Goal: Task Accomplishment & Management: Manage account settings

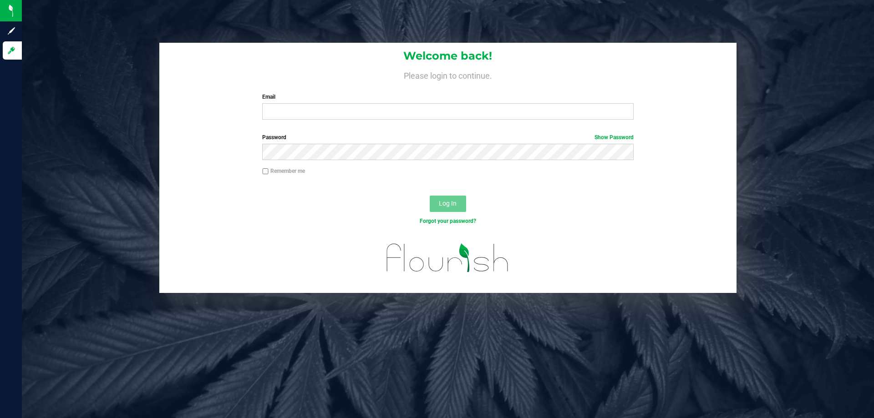
click at [319, 126] on div "Welcome back! Please login to continue. Email Required Please format your email…" at bounding box center [447, 85] width 577 height 84
click at [313, 111] on input "Email" at bounding box center [447, 111] width 371 height 16
type input "[EMAIL_ADDRESS][DOMAIN_NAME]"
click at [430, 196] on button "Log In" at bounding box center [448, 204] width 36 height 16
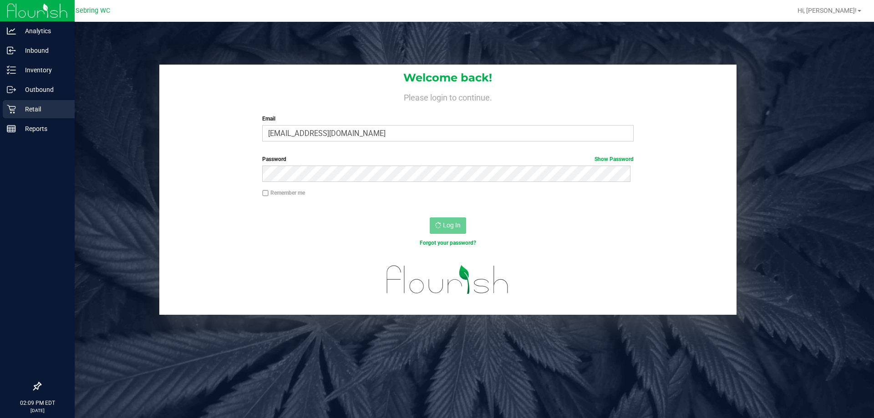
click at [12, 112] on icon at bounding box center [11, 109] width 9 height 9
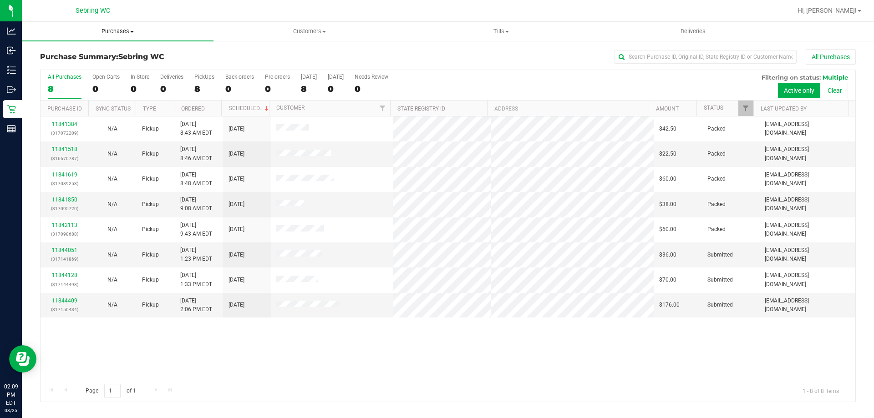
click at [109, 25] on uib-tab-heading "Purchases Summary of purchases Fulfillment All purchases" at bounding box center [118, 31] width 192 height 19
click at [94, 69] on li "Fulfillment" at bounding box center [118, 66] width 192 height 11
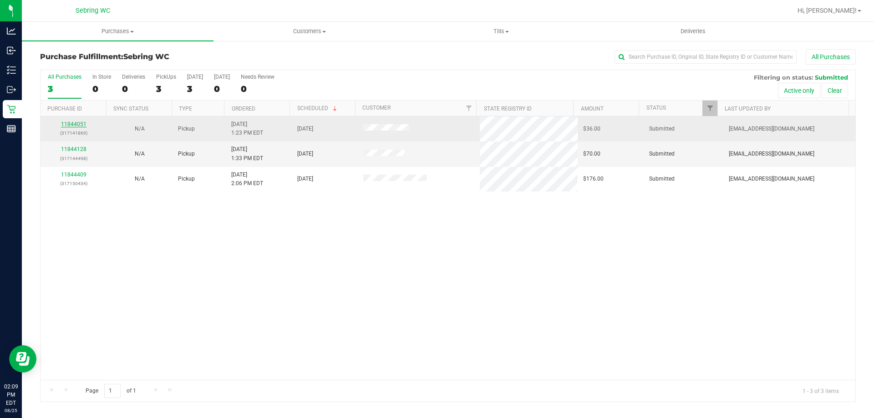
click at [76, 124] on link "11844051" at bounding box center [73, 124] width 25 height 6
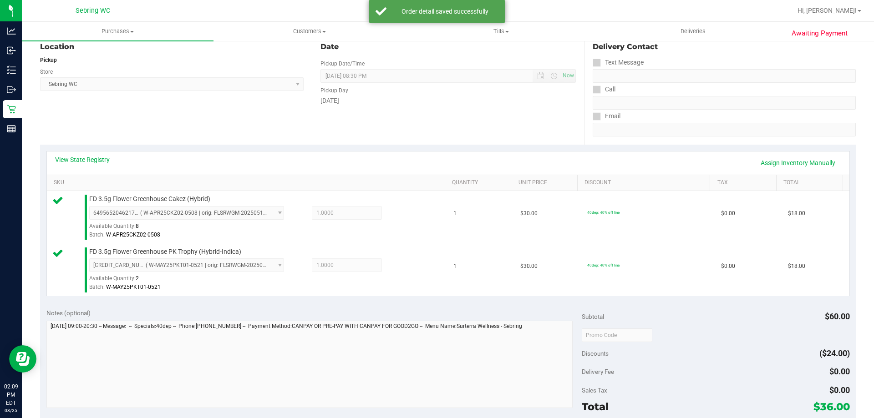
scroll to position [228, 0]
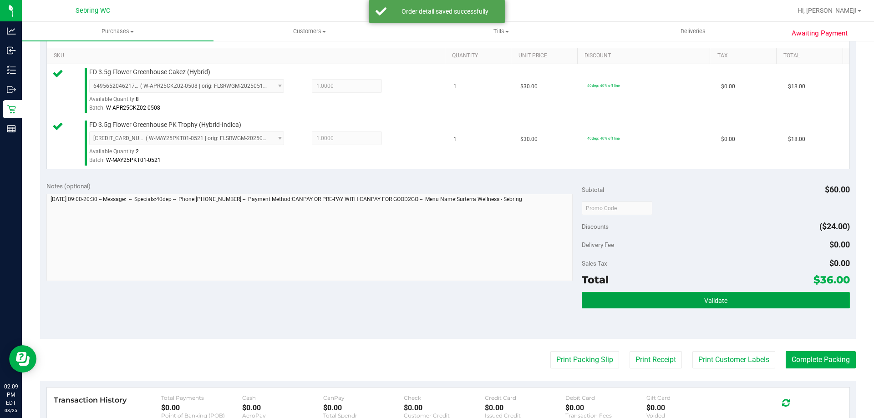
click at [655, 302] on button "Validate" at bounding box center [716, 300] width 268 height 16
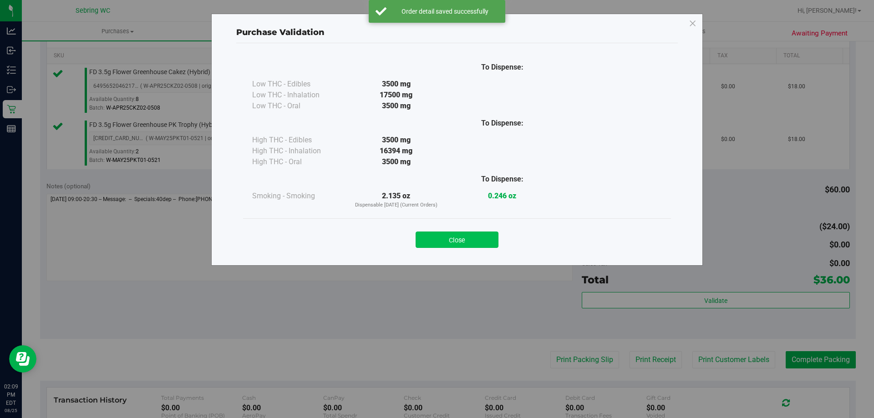
click at [471, 247] on button "Close" at bounding box center [456, 240] width 83 height 16
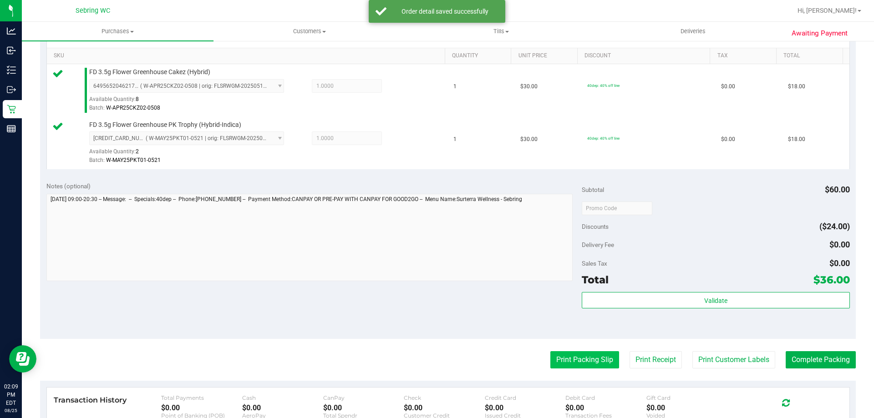
click at [608, 354] on button "Print Packing Slip" at bounding box center [584, 359] width 69 height 17
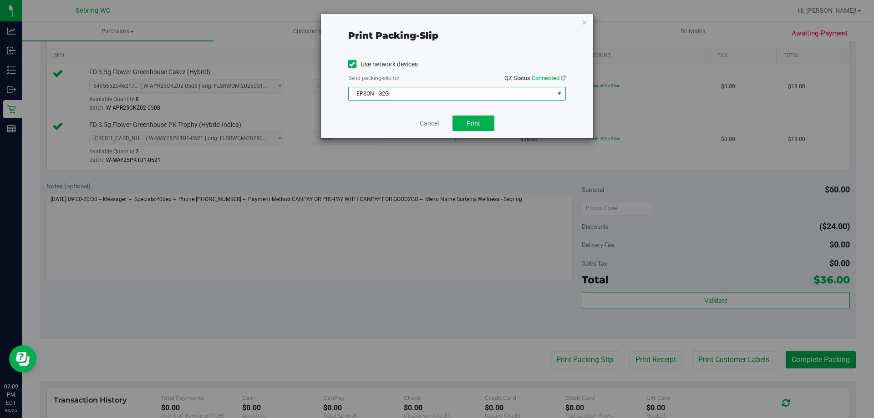
drag, startPoint x: 455, startPoint y: 90, endPoint x: 454, endPoint y: 127, distance: 37.3
click at [457, 90] on span "EPSON - G2G" at bounding box center [451, 93] width 205 height 13
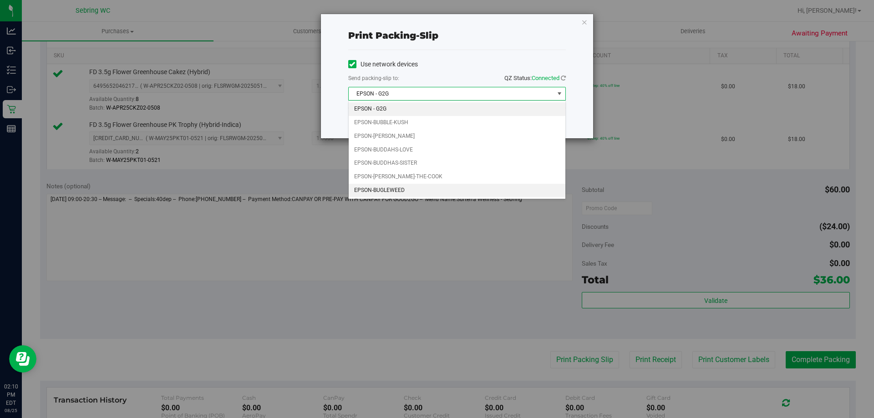
click at [390, 186] on li "EPSON-BUGLEWEED" at bounding box center [457, 191] width 217 height 14
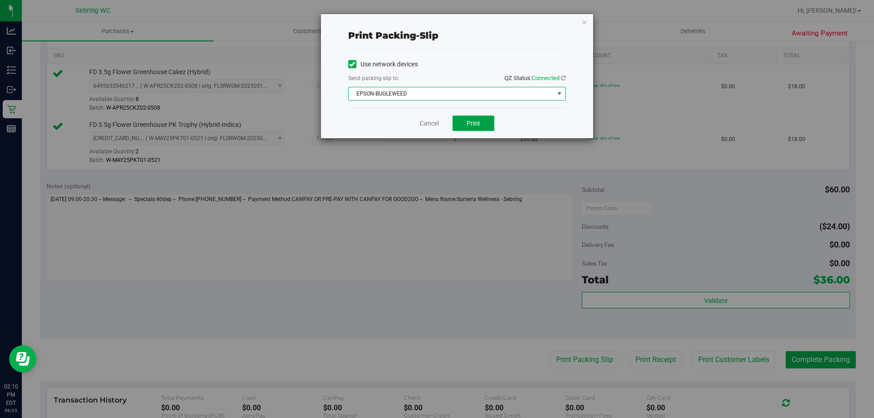
click at [472, 121] on span "Print" at bounding box center [473, 123] width 14 height 7
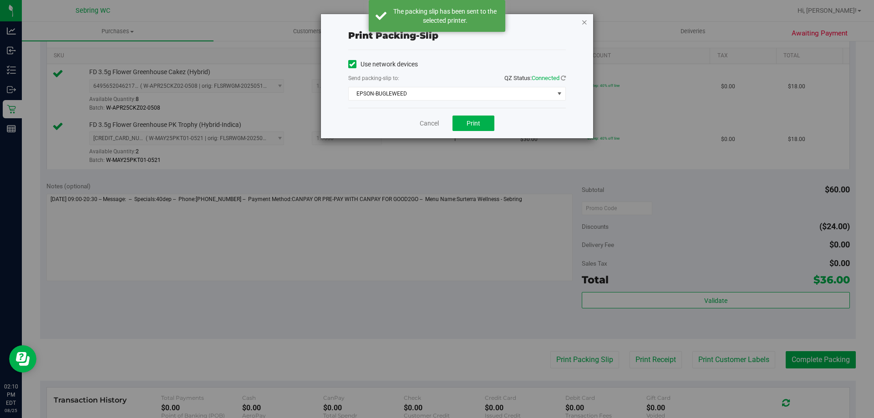
click at [585, 23] on icon "button" at bounding box center [584, 21] width 6 height 11
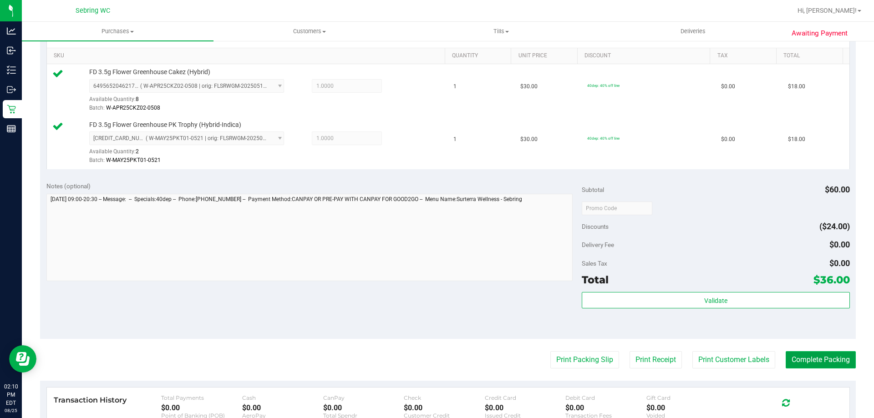
click at [795, 361] on button "Complete Packing" at bounding box center [820, 359] width 70 height 17
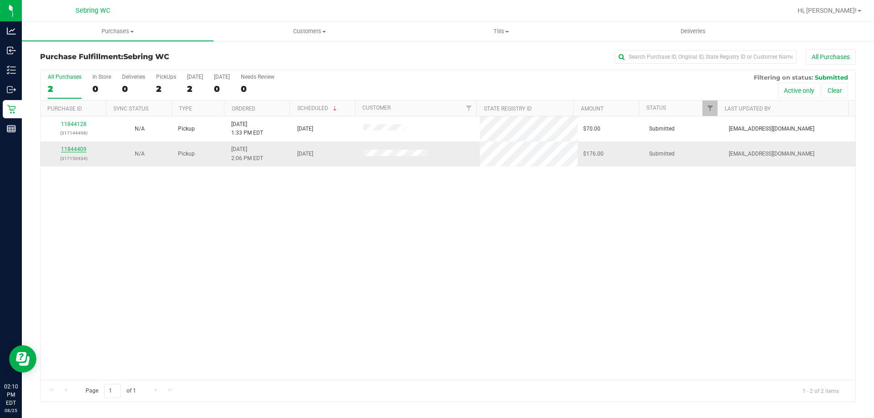
click at [66, 147] on link "11844409" at bounding box center [73, 149] width 25 height 6
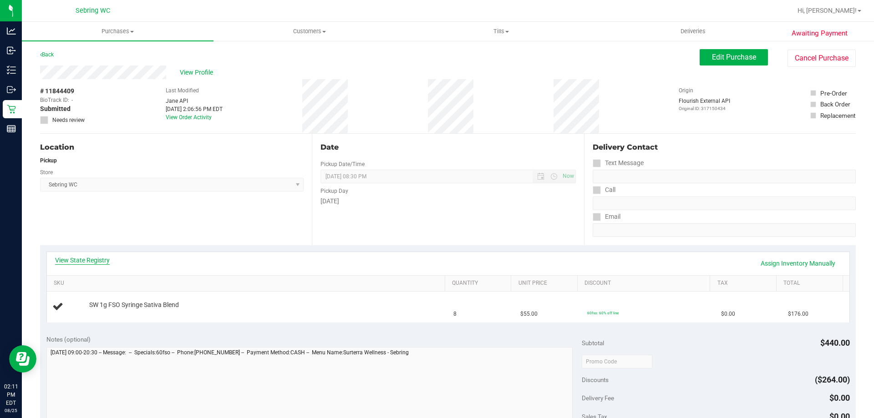
click at [81, 259] on link "View State Registry" at bounding box center [82, 260] width 55 height 9
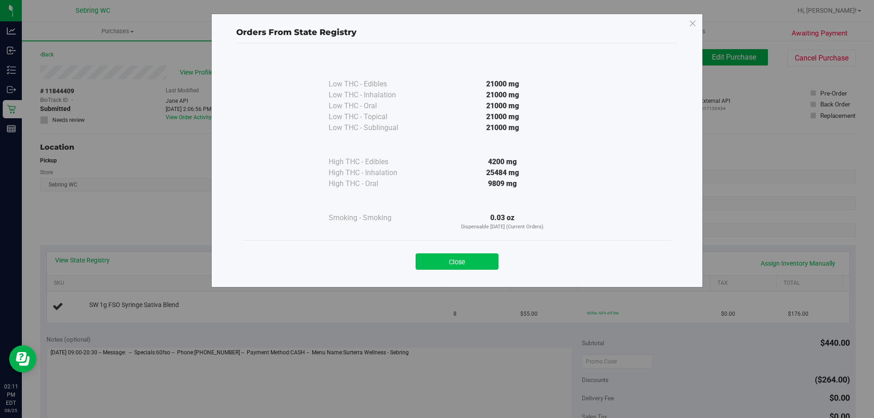
click at [465, 265] on button "Close" at bounding box center [456, 261] width 83 height 16
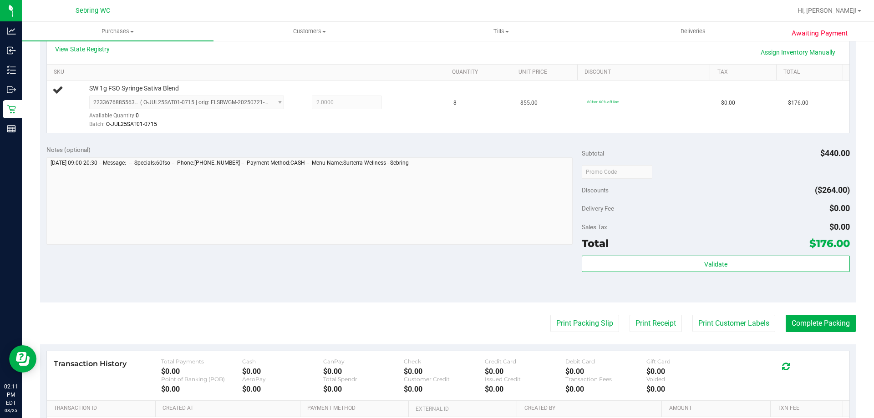
scroll to position [228, 0]
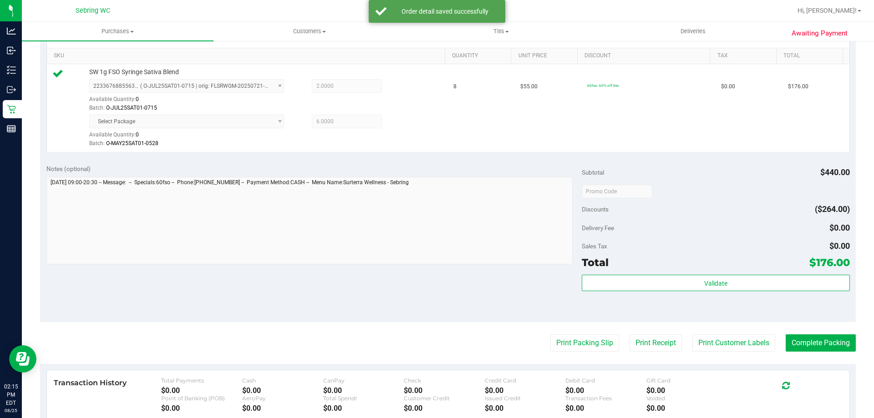
click at [606, 292] on div "Validate" at bounding box center [716, 295] width 268 height 41
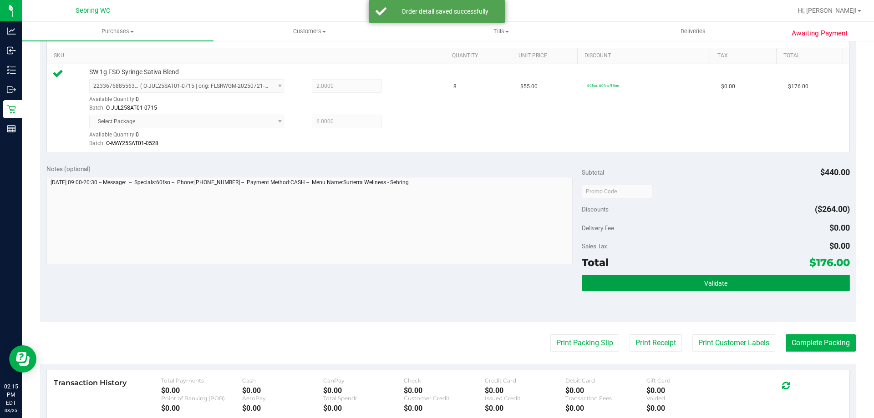
click at [609, 282] on button "Validate" at bounding box center [716, 283] width 268 height 16
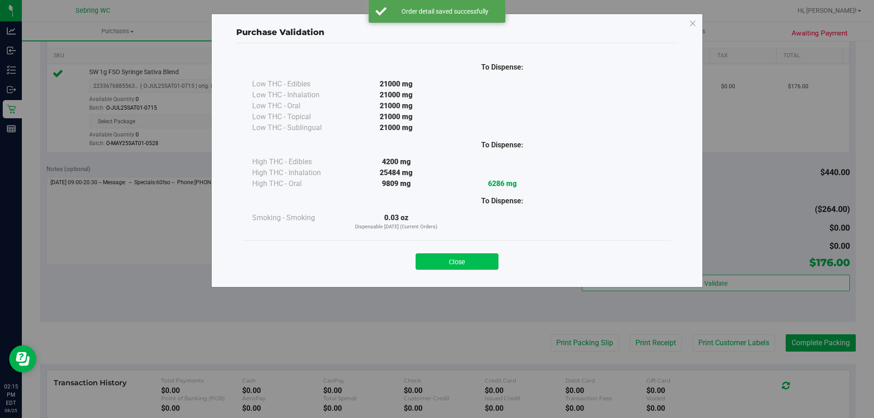
click at [456, 268] on button "Close" at bounding box center [456, 261] width 83 height 16
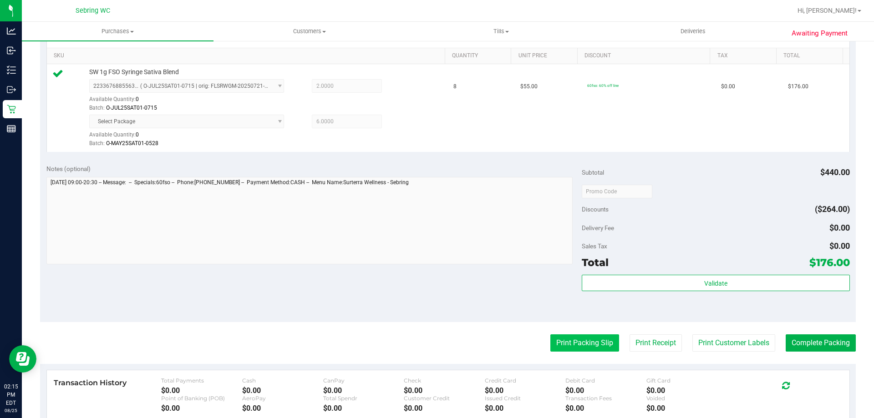
click at [572, 341] on button "Print Packing Slip" at bounding box center [584, 342] width 69 height 17
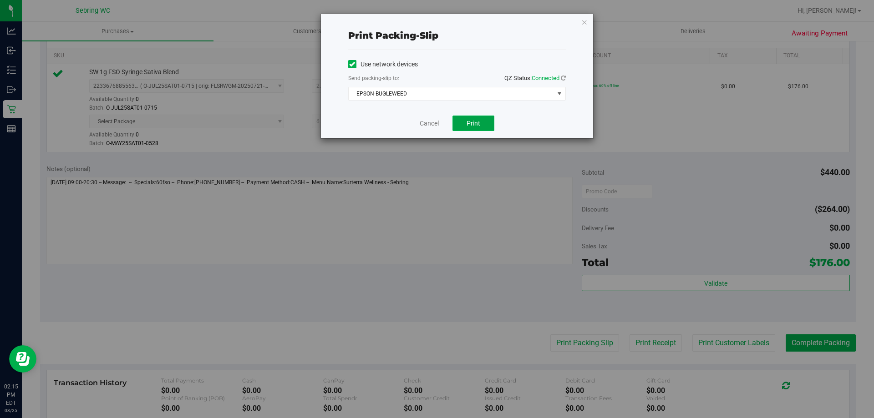
click at [465, 116] on button "Print" at bounding box center [473, 123] width 42 height 15
click at [430, 124] on link "Cancel" at bounding box center [429, 124] width 19 height 10
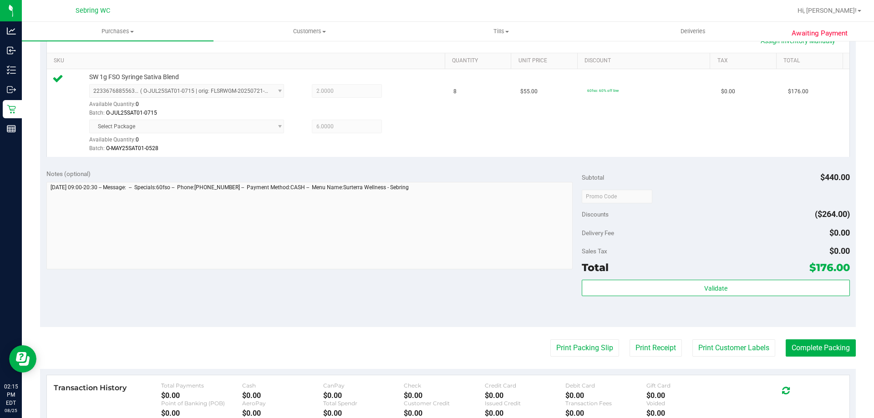
scroll to position [273, 0]
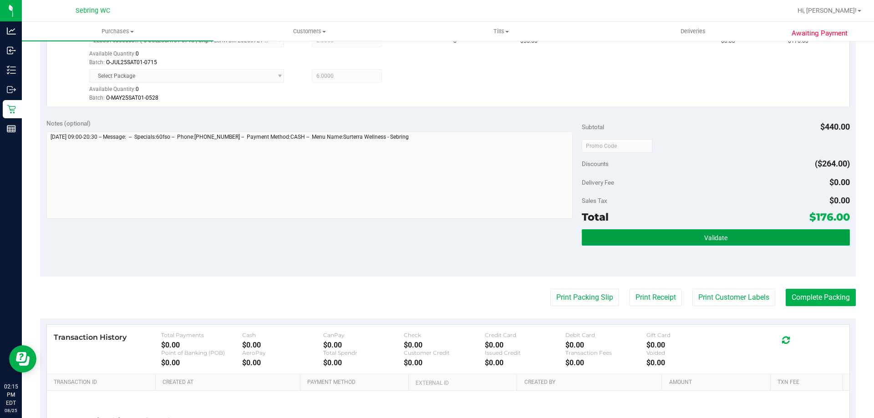
click at [779, 233] on button "Validate" at bounding box center [716, 237] width 268 height 16
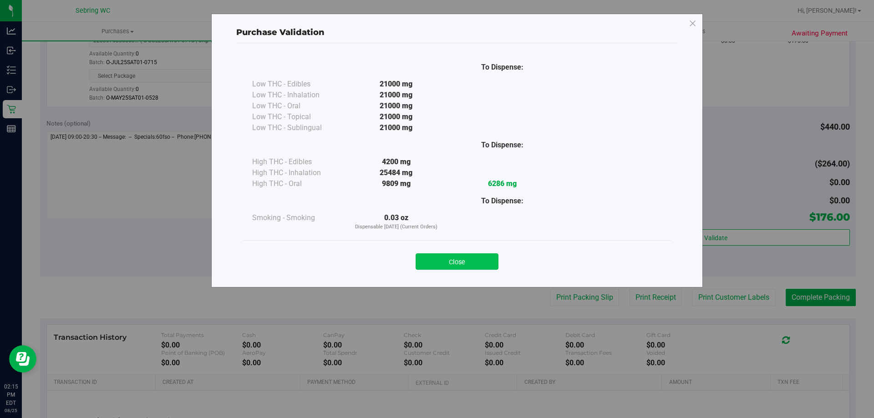
click at [462, 262] on button "Close" at bounding box center [456, 261] width 83 height 16
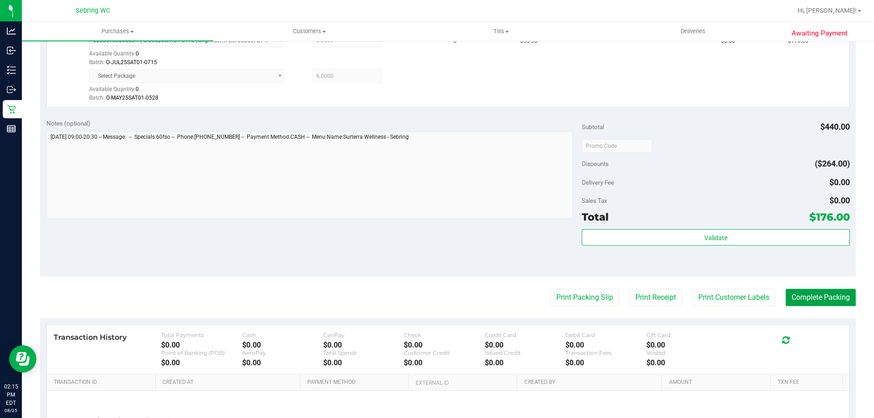
click at [792, 298] on button "Complete Packing" at bounding box center [820, 297] width 70 height 17
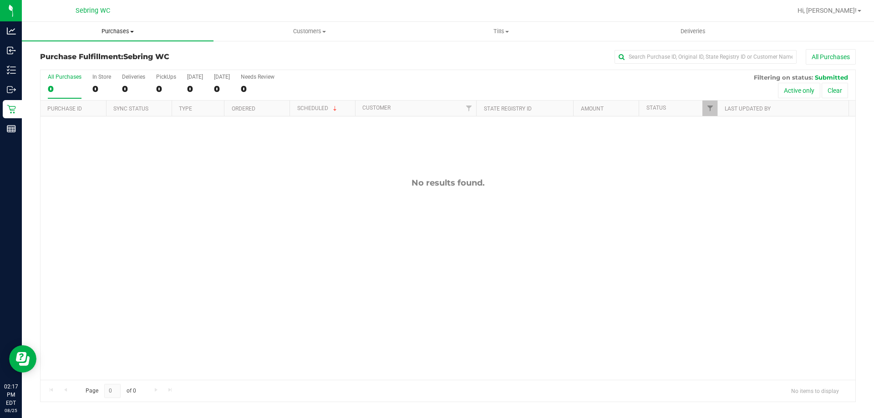
click at [113, 32] on span "Purchases" at bounding box center [118, 31] width 192 height 8
click at [109, 67] on li "Fulfillment" at bounding box center [118, 66] width 192 height 11
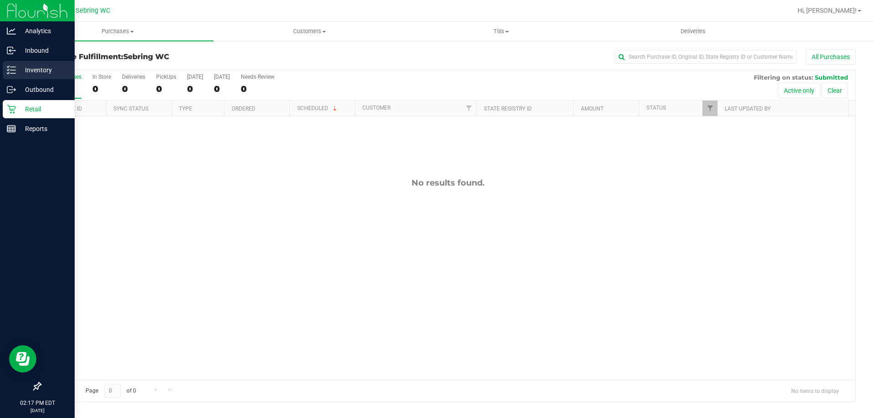
click at [15, 71] on icon at bounding box center [11, 70] width 9 height 9
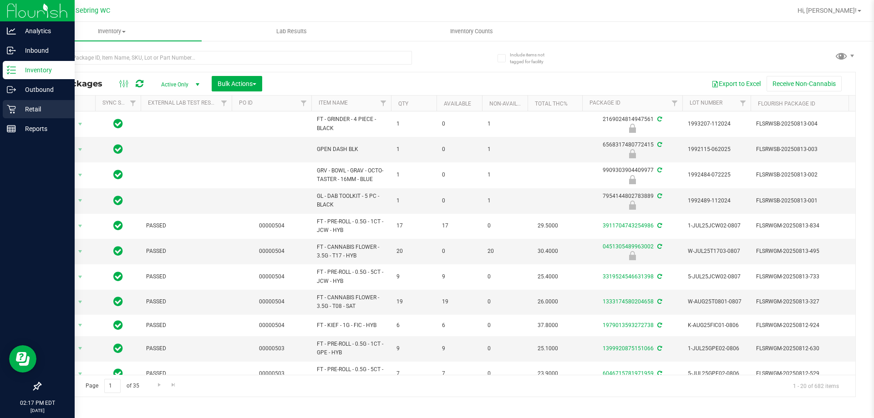
click at [15, 111] on icon at bounding box center [11, 109] width 9 height 9
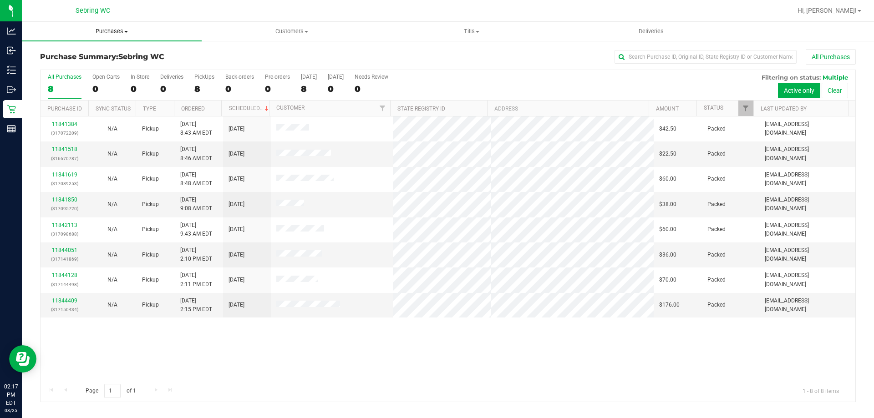
click at [127, 31] on span at bounding box center [126, 32] width 4 height 2
click at [132, 71] on li "Fulfillment" at bounding box center [112, 66] width 180 height 11
